Goal: Information Seeking & Learning: Learn about a topic

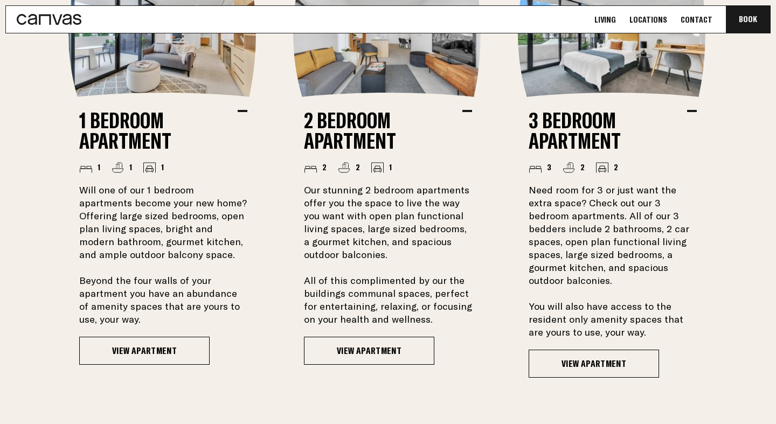
scroll to position [860, 0]
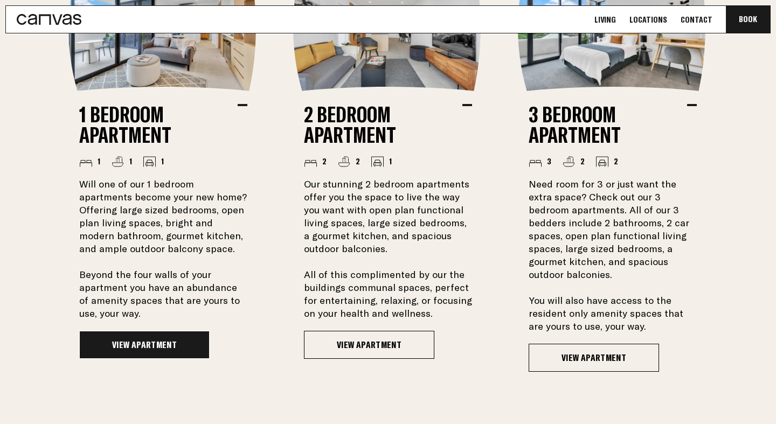
click at [149, 357] on link "View Apartment" at bounding box center [144, 345] width 130 height 28
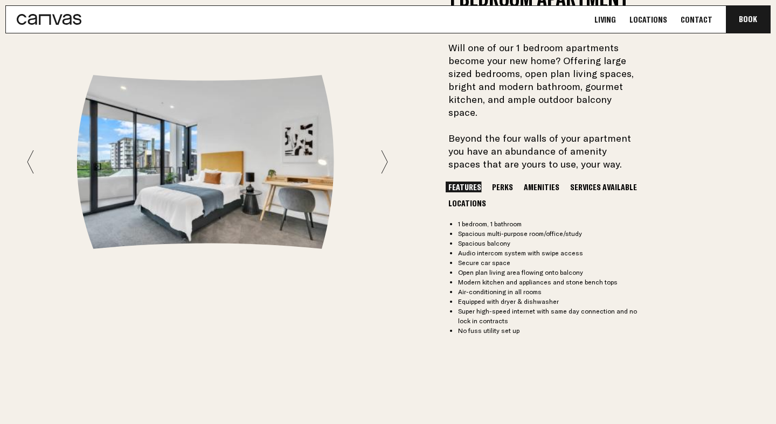
scroll to position [846, 0]
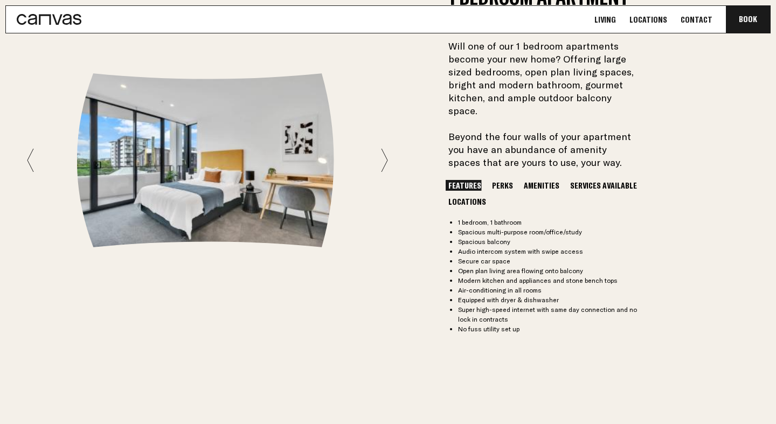
click at [390, 180] on button "Perks" at bounding box center [502, 185] width 26 height 11
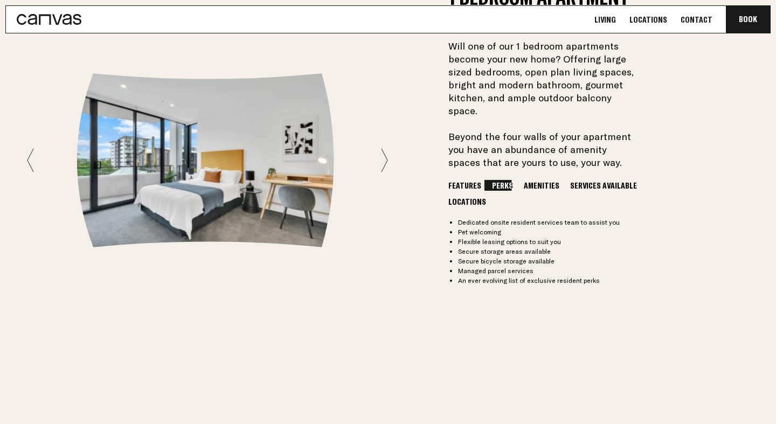
click at [390, 180] on button "Amenities" at bounding box center [541, 185] width 41 height 11
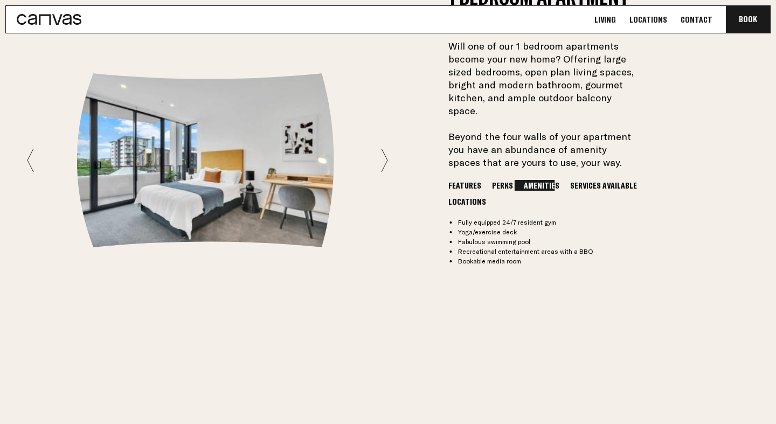
click at [390, 180] on button "Services Available" at bounding box center [603, 185] width 72 height 11
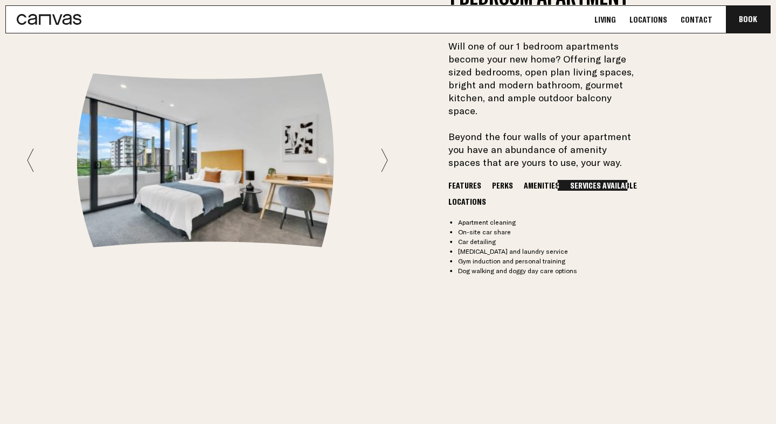
click at [390, 196] on button "Locations" at bounding box center [467, 201] width 43 height 11
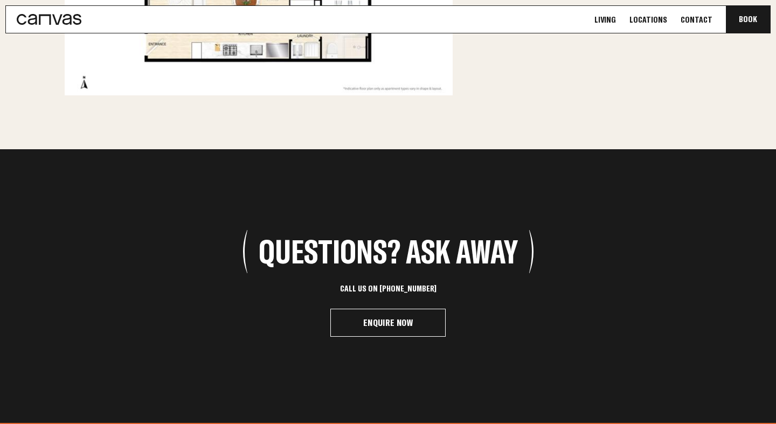
scroll to position [1374, 0]
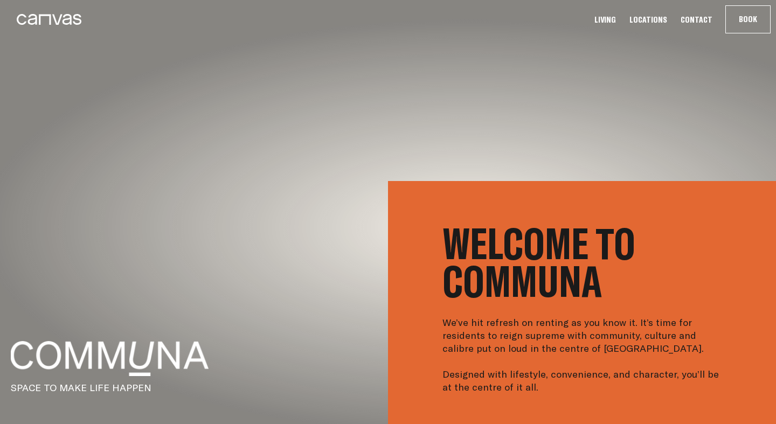
scroll to position [325, 0]
